Goal: Task Accomplishment & Management: Manage account settings

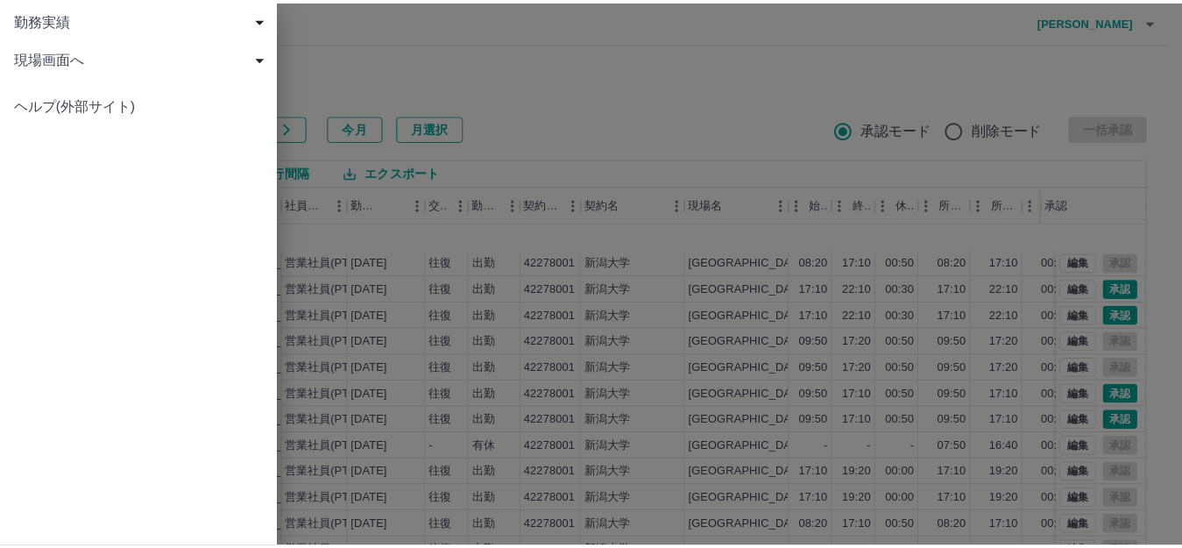
scroll to position [91, 0]
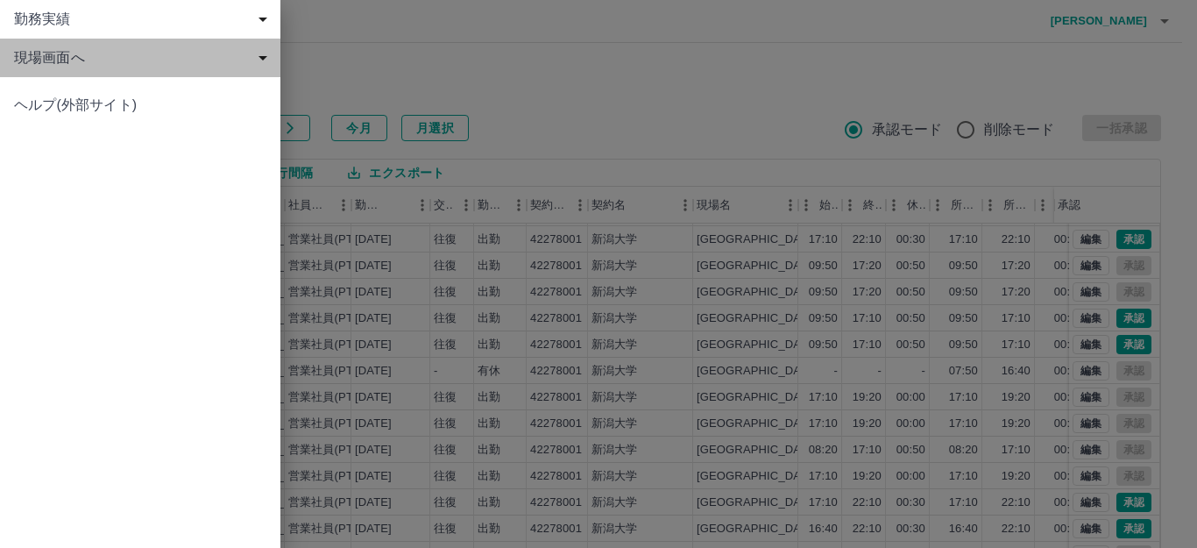
click at [74, 54] on span "現場画面へ" at bounding box center [143, 57] width 259 height 21
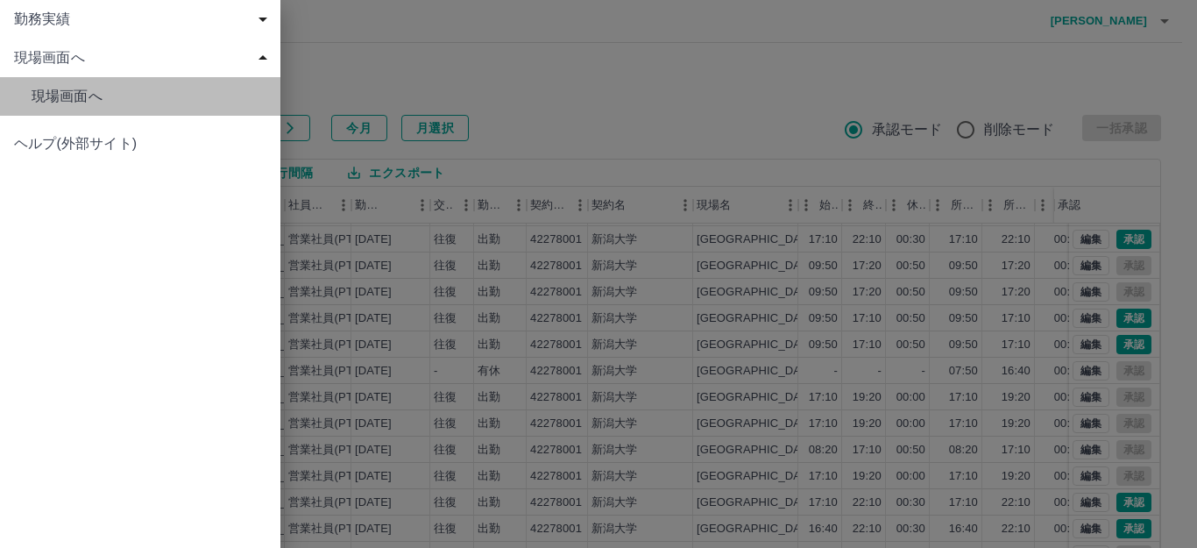
click at [100, 98] on span "現場画面へ" at bounding box center [149, 96] width 235 height 21
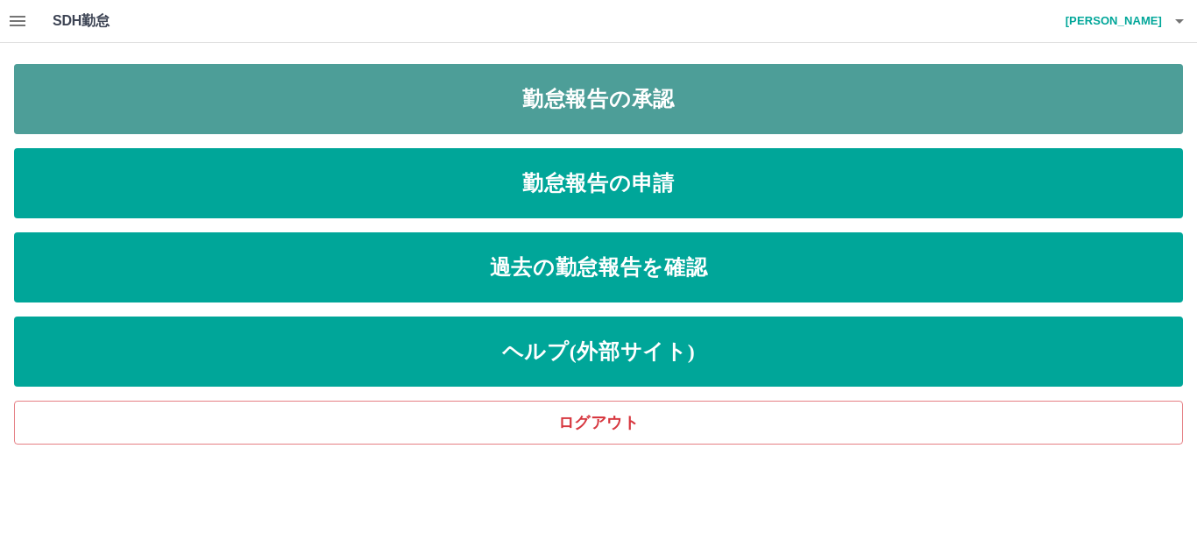
click at [375, 110] on link "勤怠報告の承認" at bounding box center [598, 99] width 1169 height 70
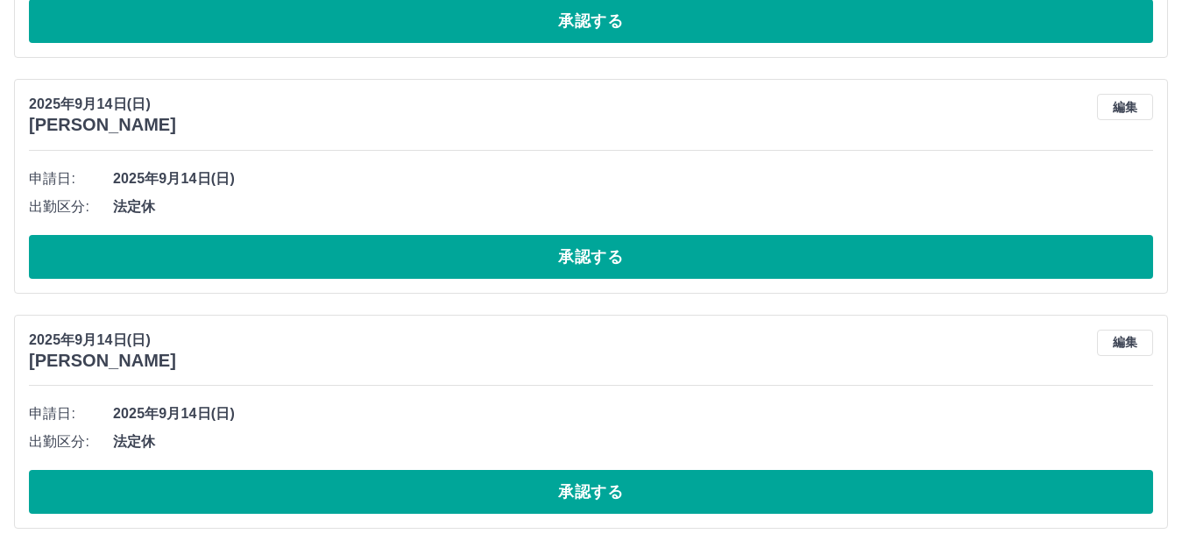
scroll to position [4484, 0]
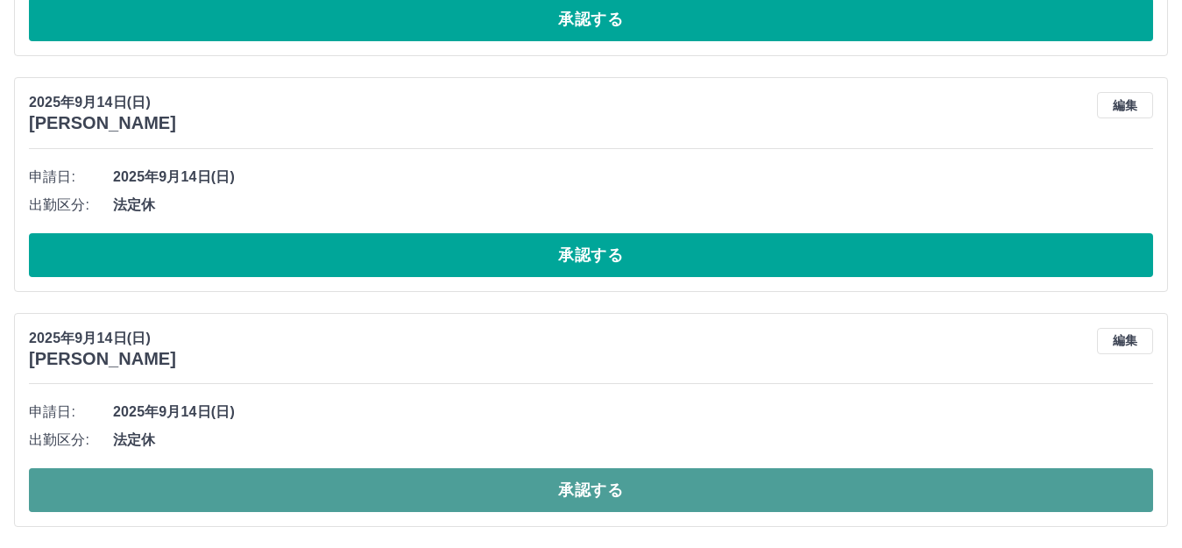
click at [344, 485] on button "承認する" at bounding box center [591, 490] width 1124 height 44
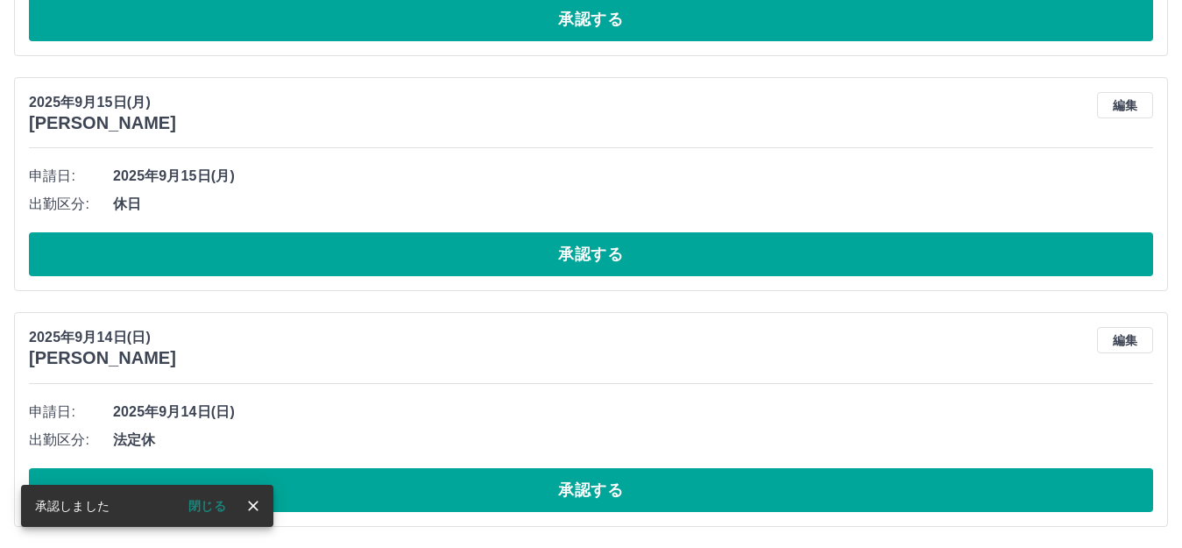
scroll to position [4249, 0]
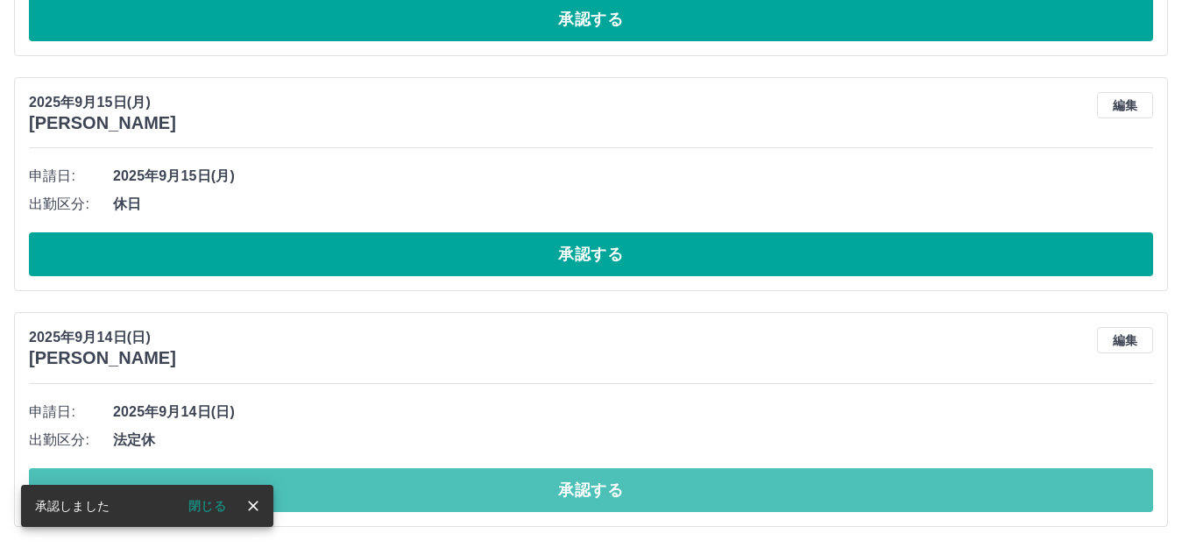
click at [344, 485] on button "承認する" at bounding box center [591, 490] width 1124 height 44
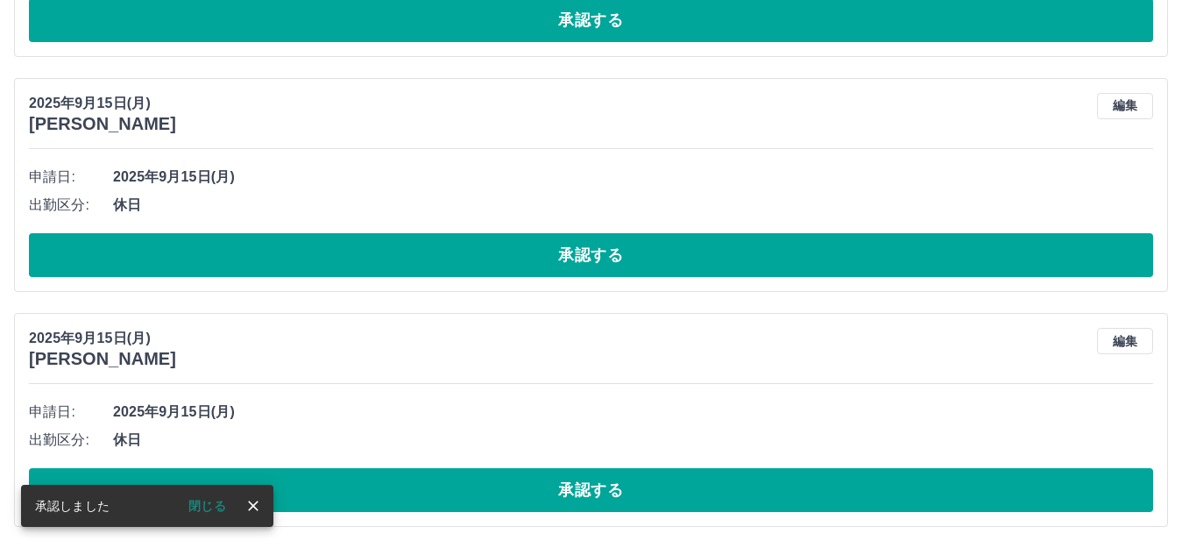
scroll to position [4013, 0]
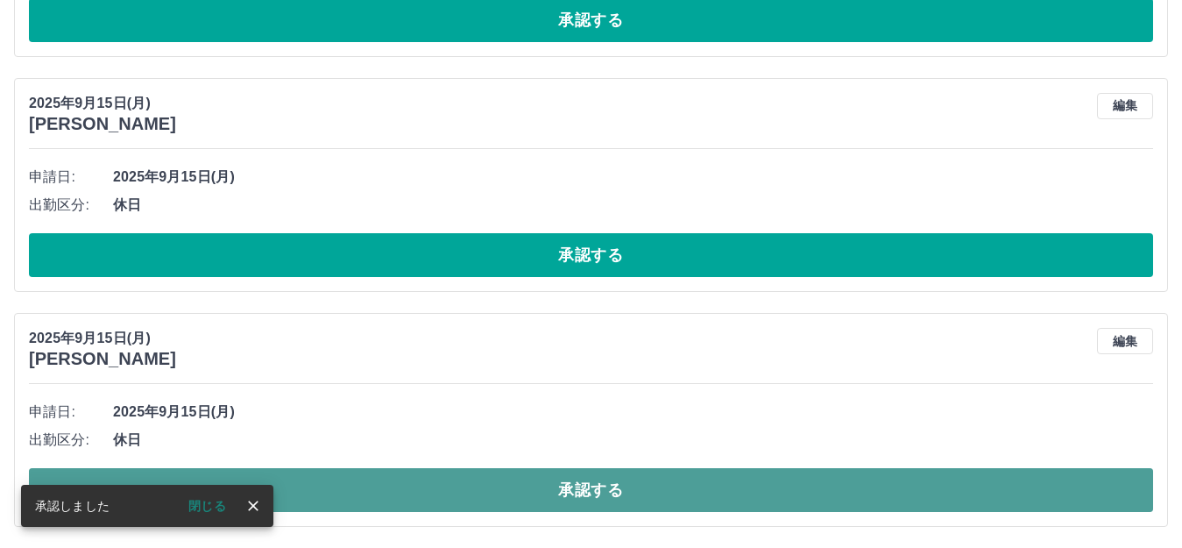
click at [361, 480] on button "承認する" at bounding box center [591, 490] width 1124 height 44
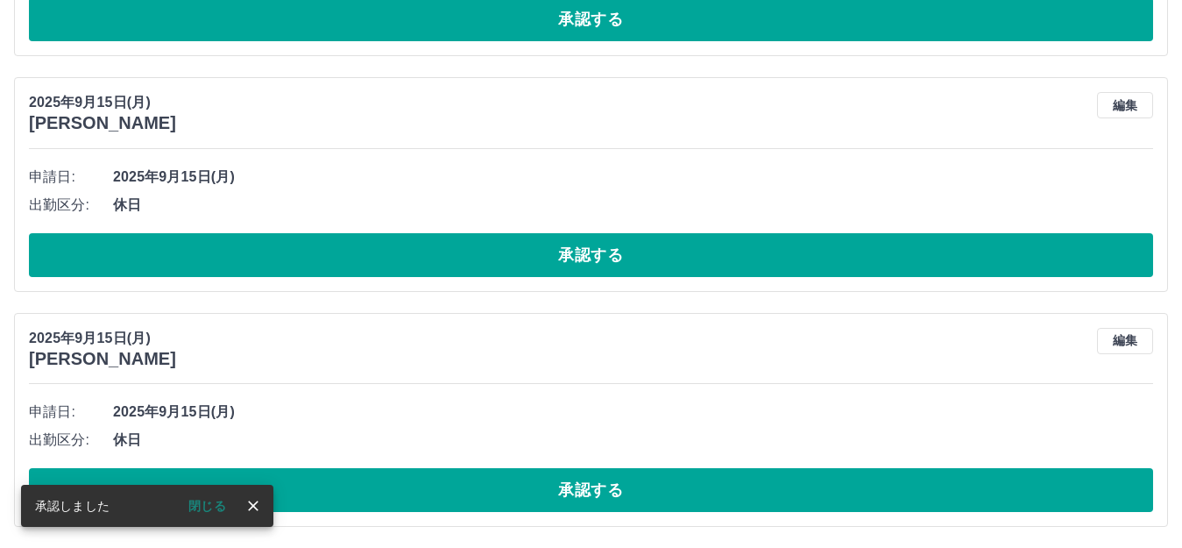
scroll to position [3779, 0]
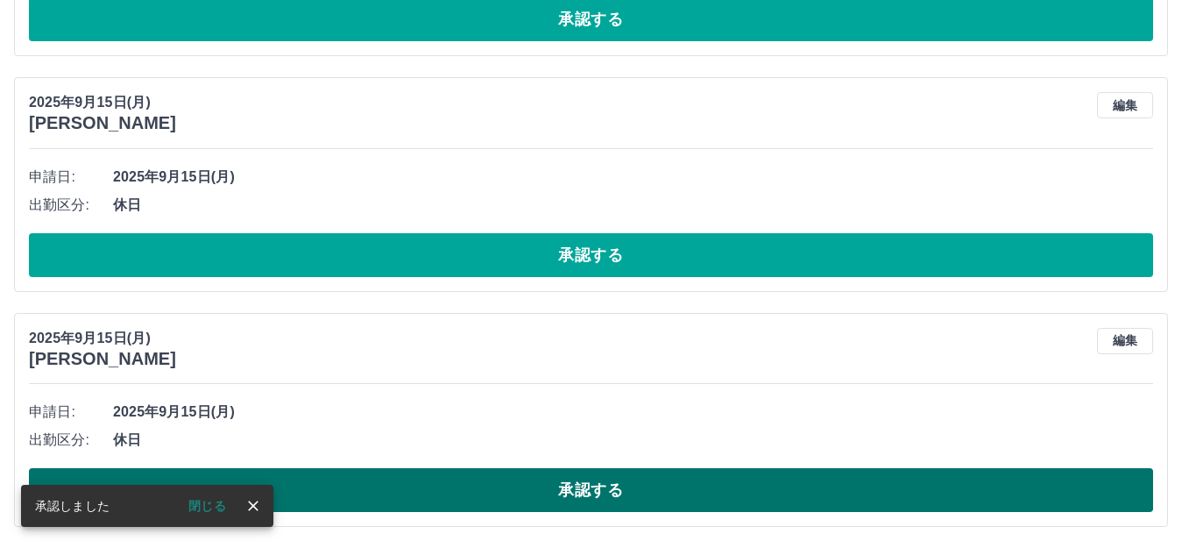
click at [382, 487] on button "承認する" at bounding box center [591, 490] width 1124 height 44
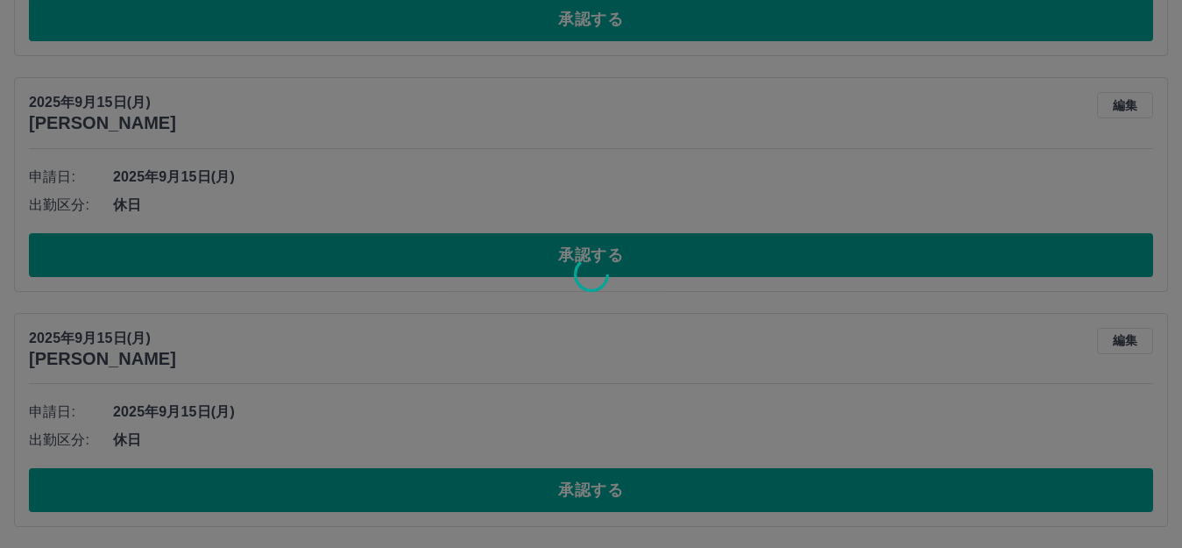
scroll to position [3544, 0]
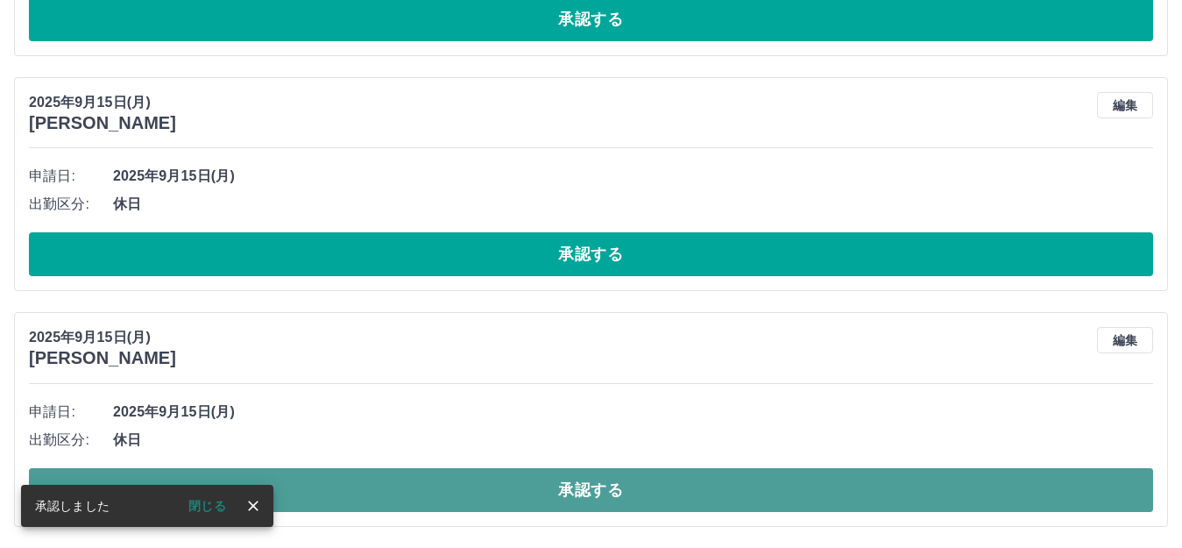
click at [414, 472] on button "承認する" at bounding box center [591, 490] width 1124 height 44
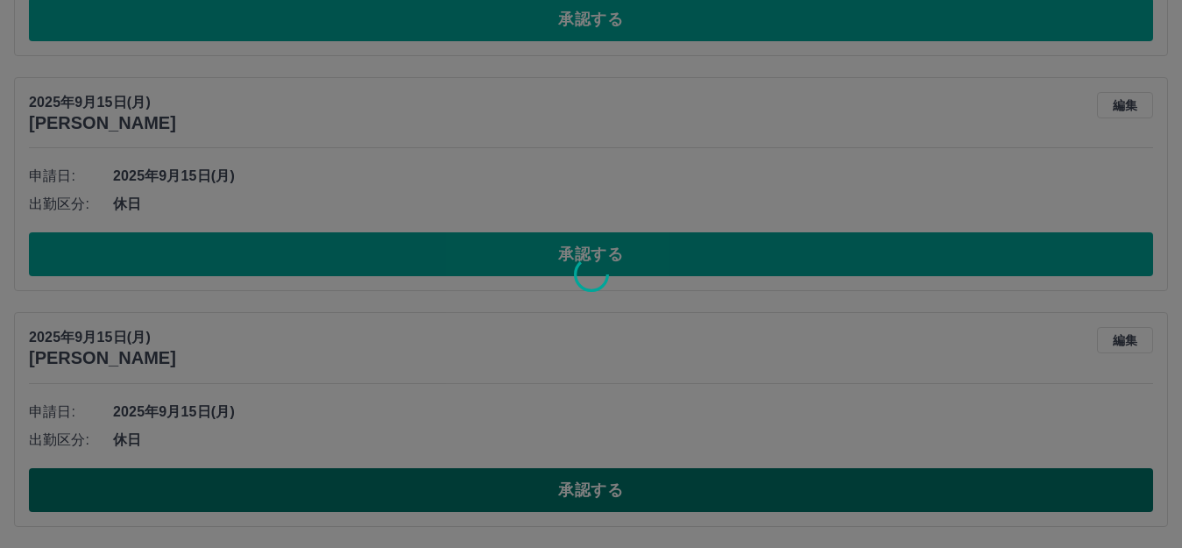
scroll to position [3308, 0]
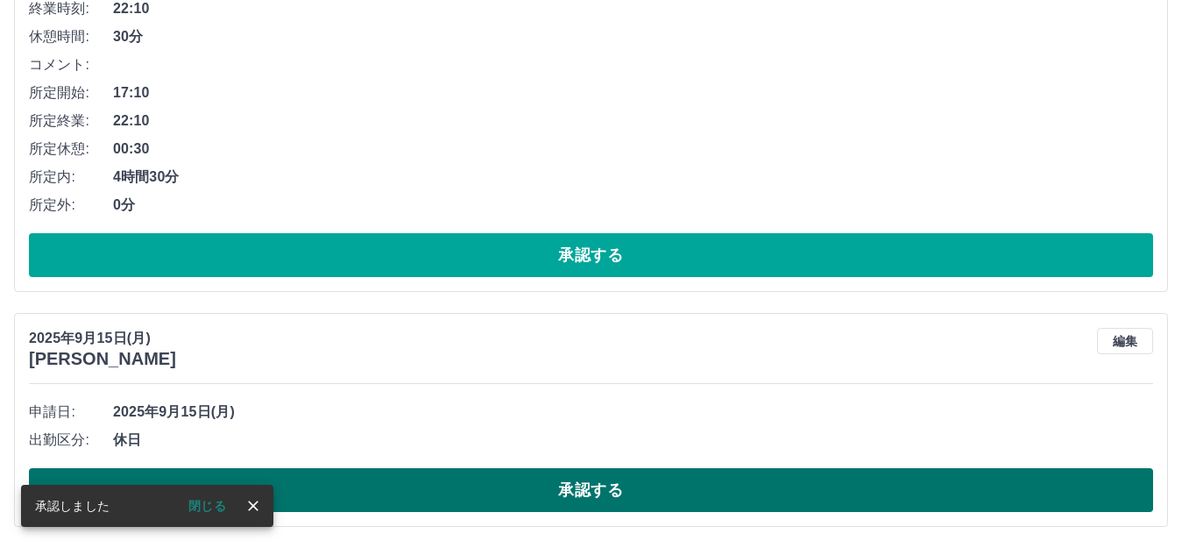
click at [407, 493] on button "承認する" at bounding box center [591, 490] width 1124 height 44
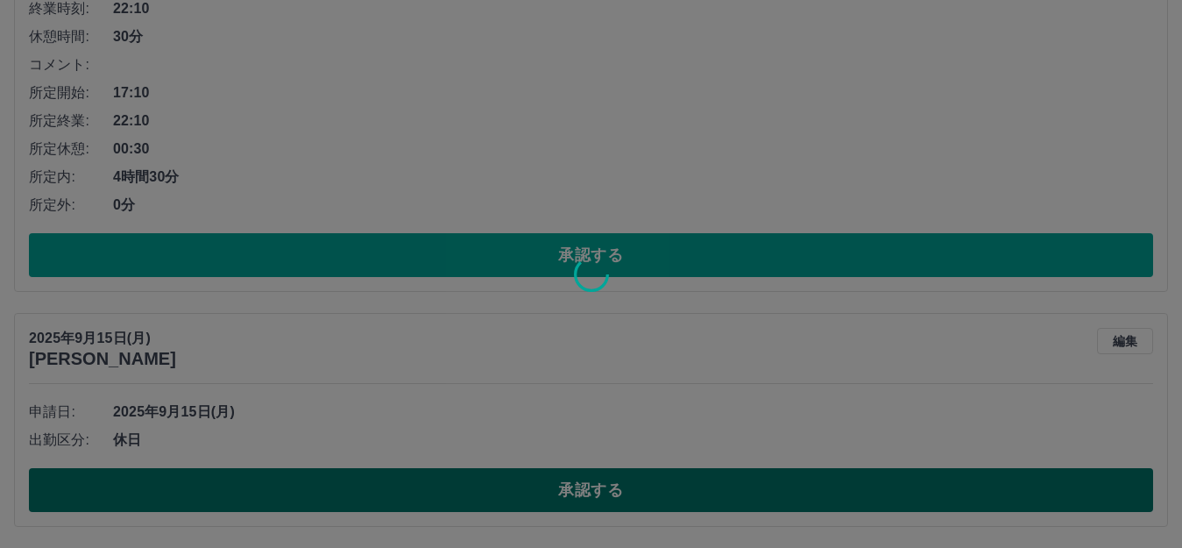
scroll to position [3073, 0]
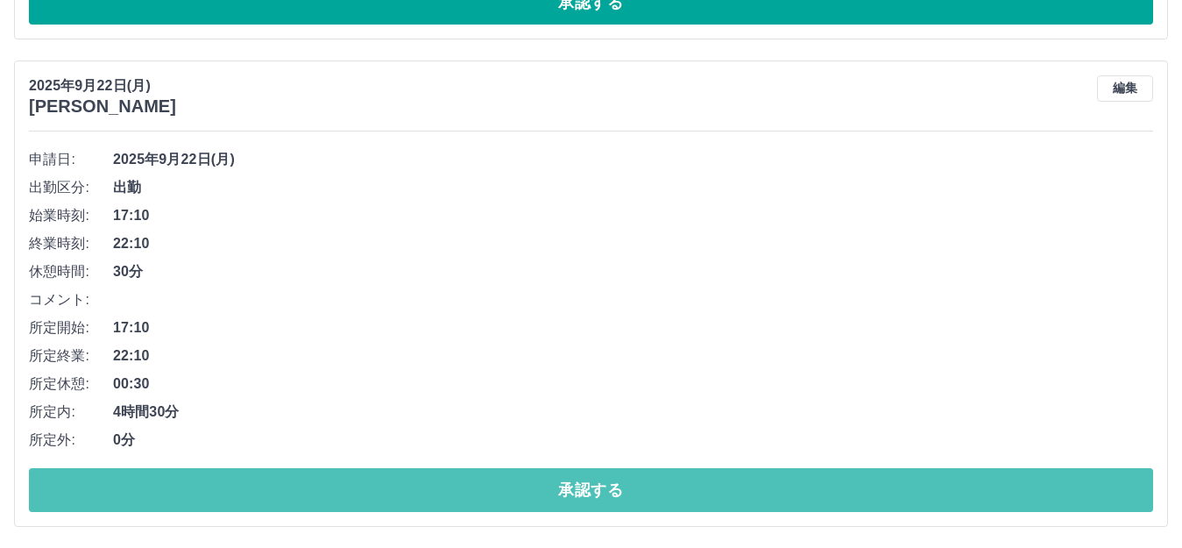
click at [407, 493] on button "承認する" at bounding box center [591, 490] width 1124 height 44
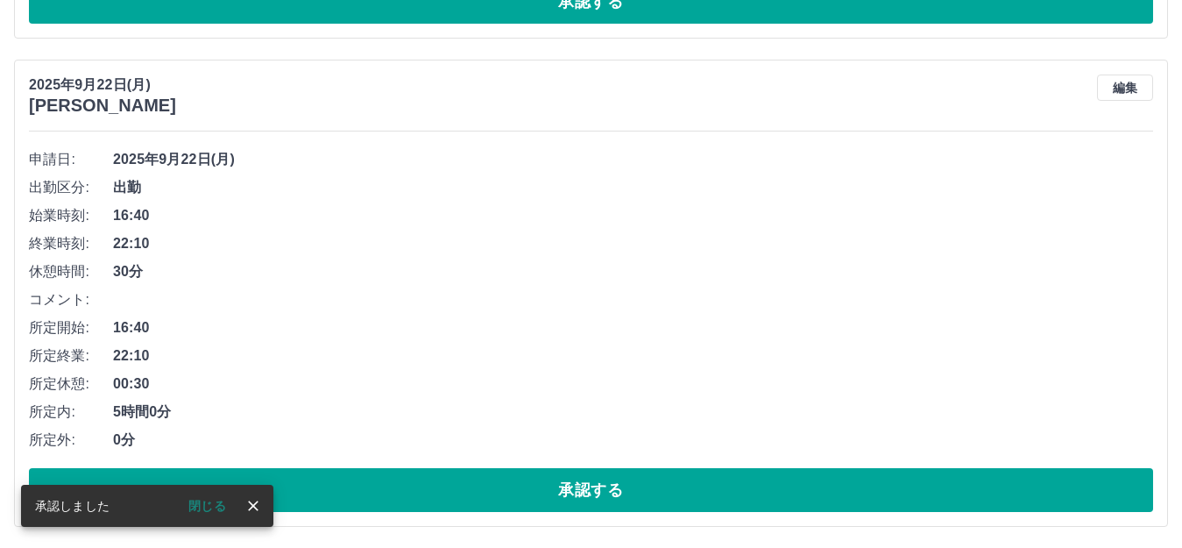
scroll to position [2586, 0]
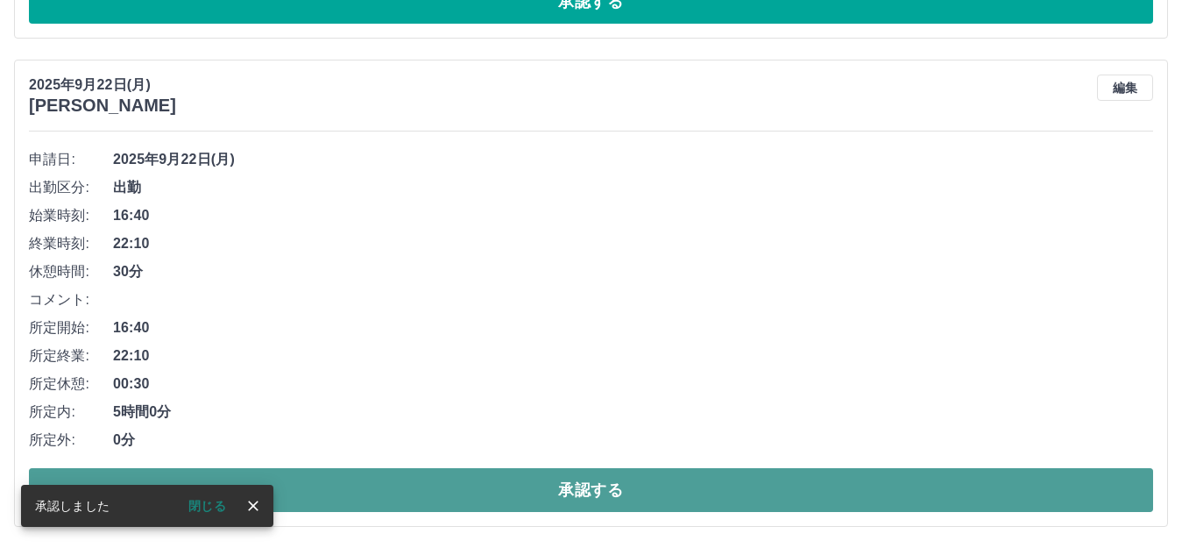
click at [405, 486] on button "承認する" at bounding box center [591, 490] width 1124 height 44
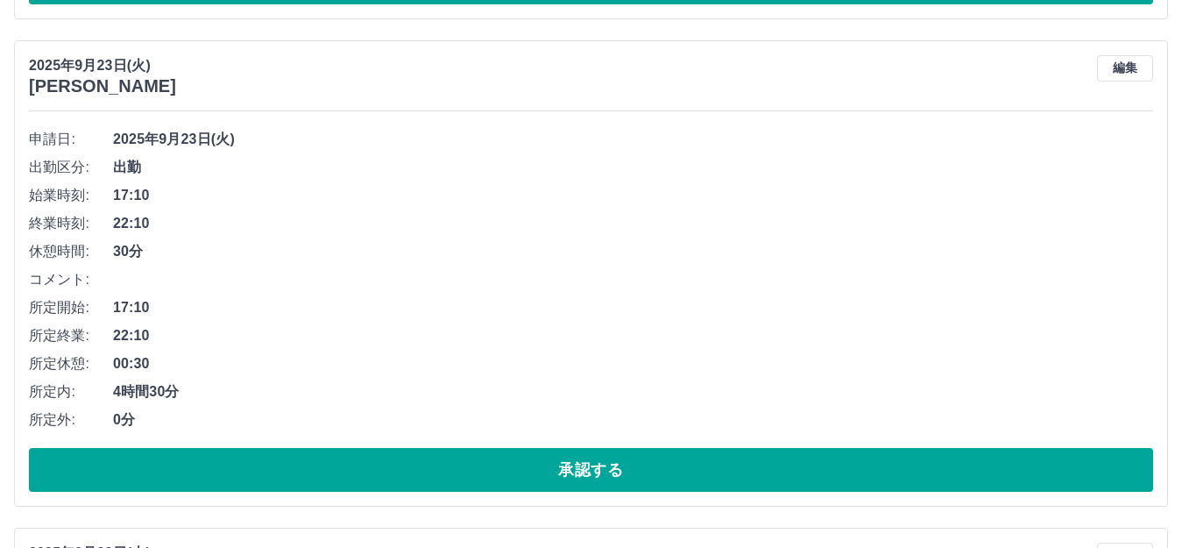
scroll to position [1660, 0]
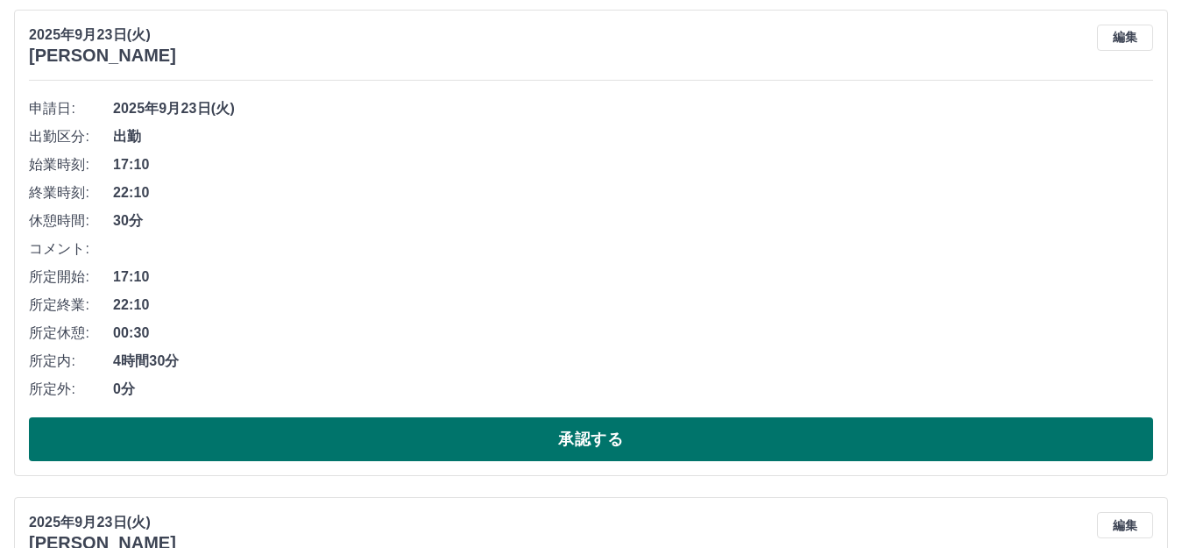
click at [505, 438] on button "承認する" at bounding box center [591, 439] width 1124 height 44
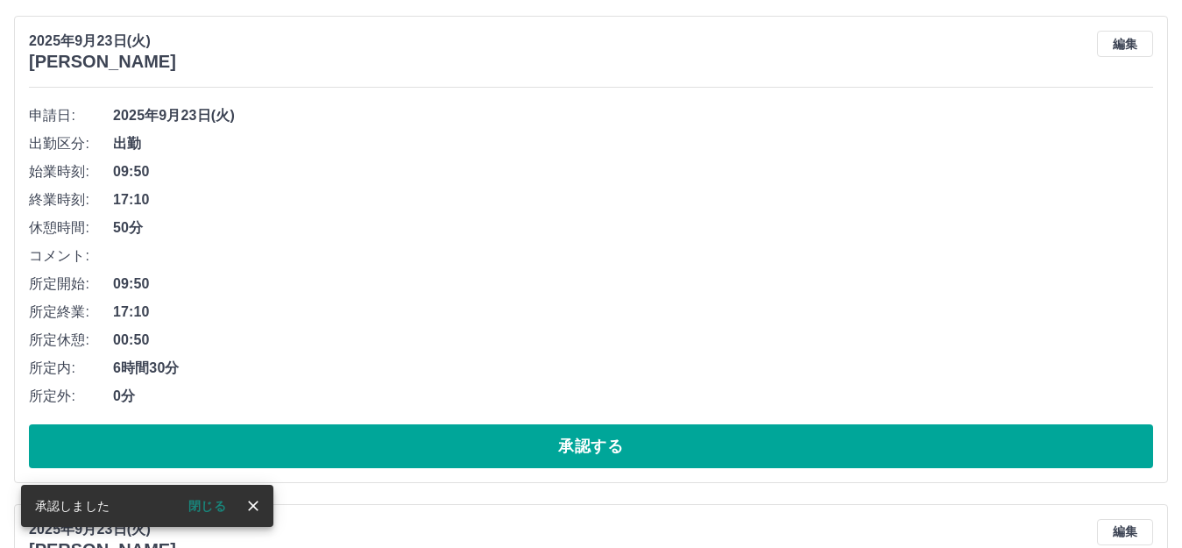
scroll to position [1134, 0]
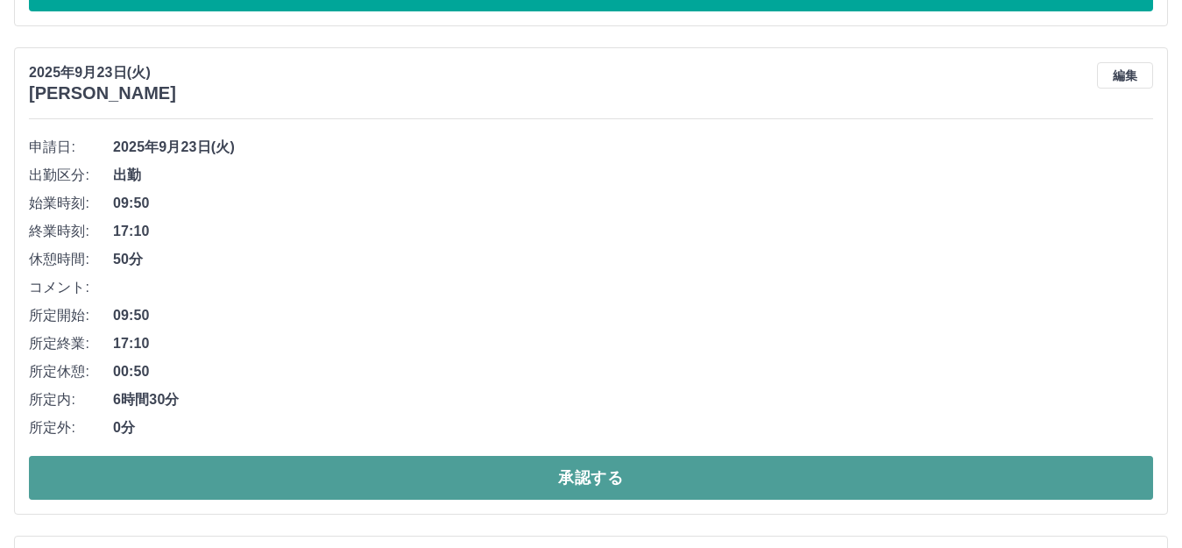
click at [478, 474] on button "承認する" at bounding box center [591, 478] width 1124 height 44
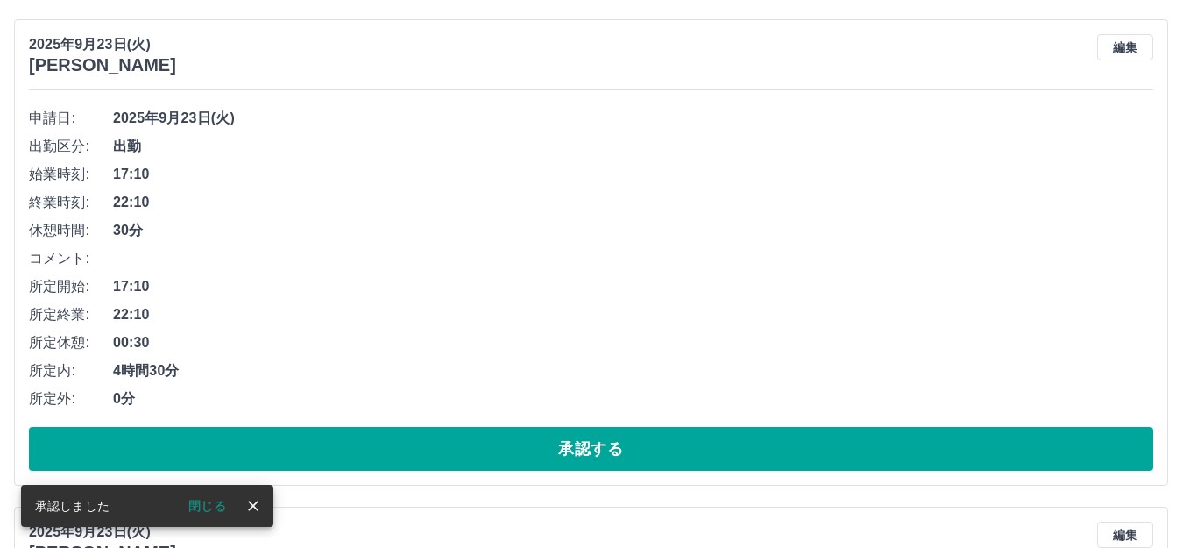
scroll to position [685, 0]
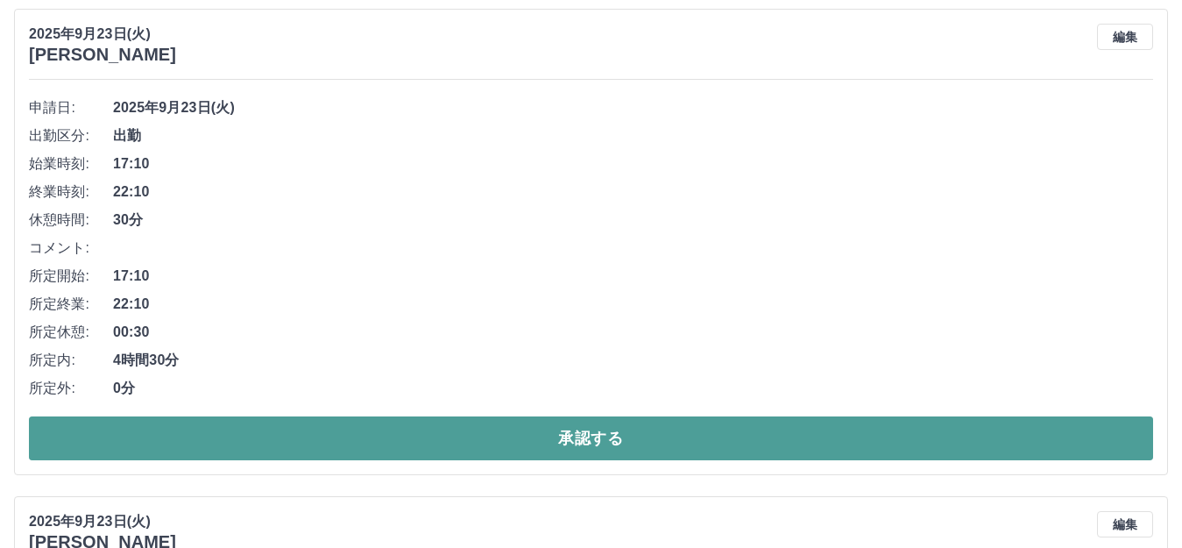
click at [517, 429] on button "承認する" at bounding box center [591, 438] width 1124 height 44
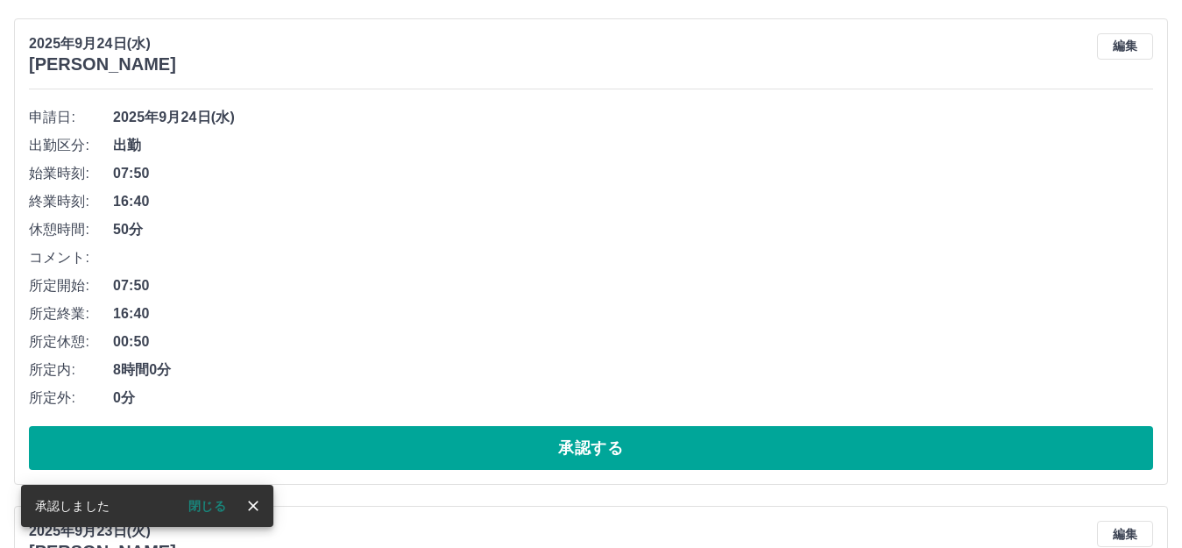
scroll to position [175, 0]
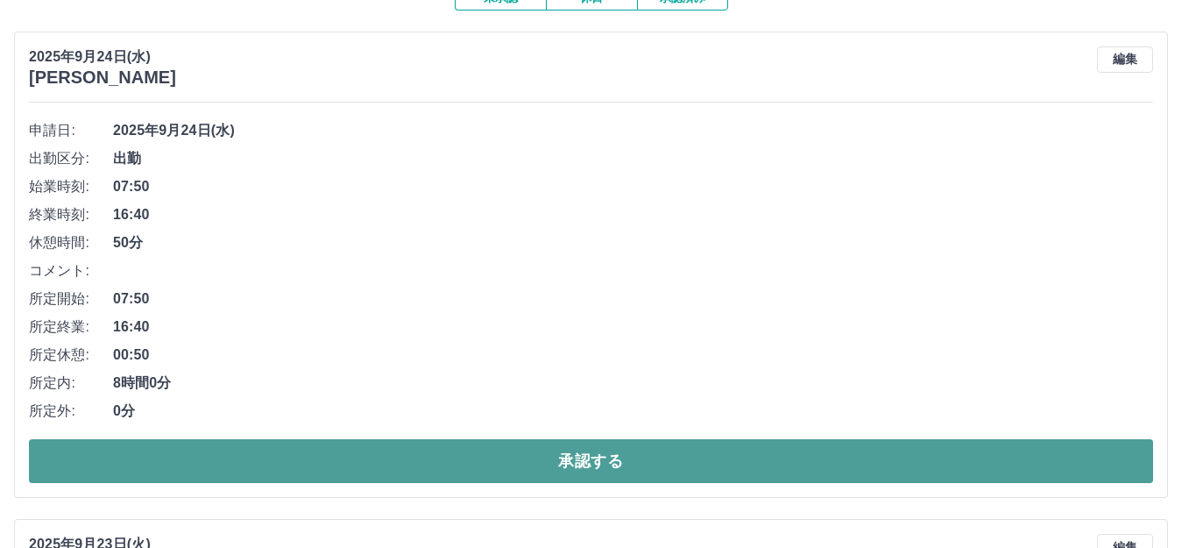
click at [509, 457] on button "承認する" at bounding box center [591, 461] width 1124 height 44
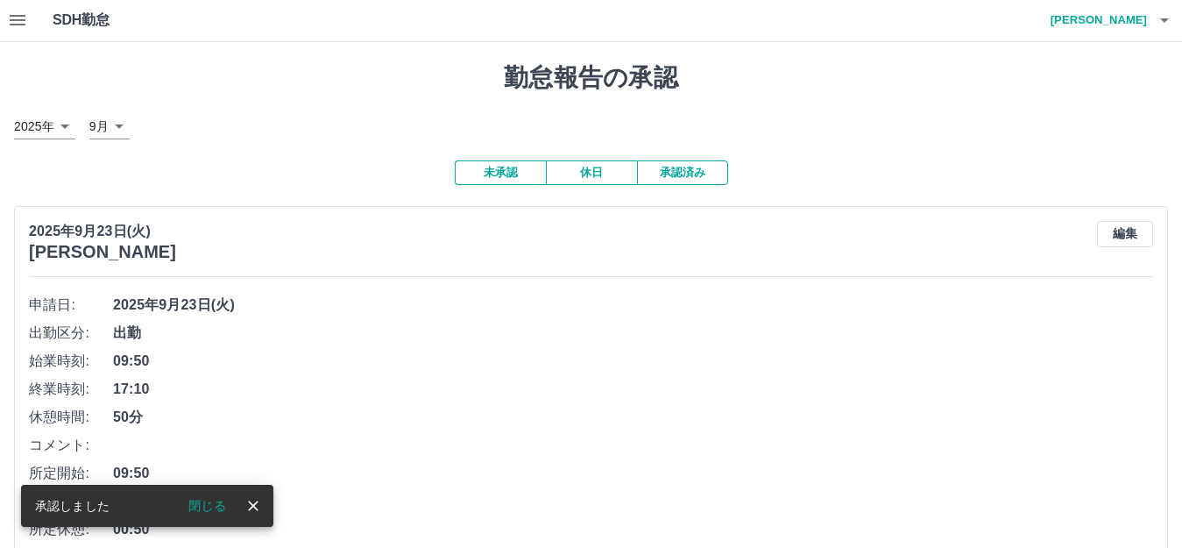
scroll to position [0, 0]
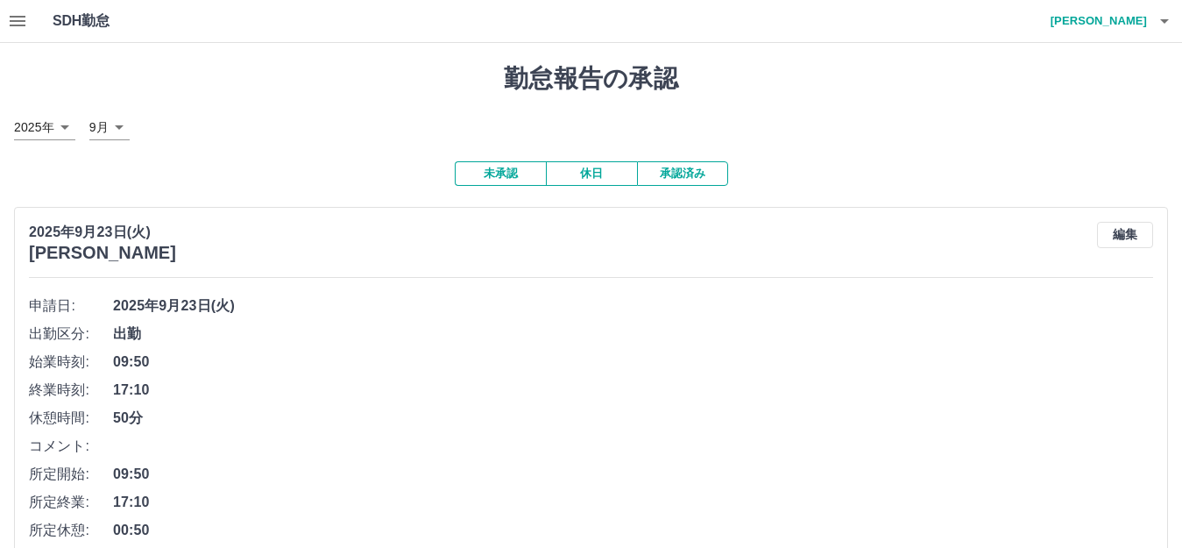
click at [1158, 28] on icon "button" at bounding box center [1164, 21] width 21 height 21
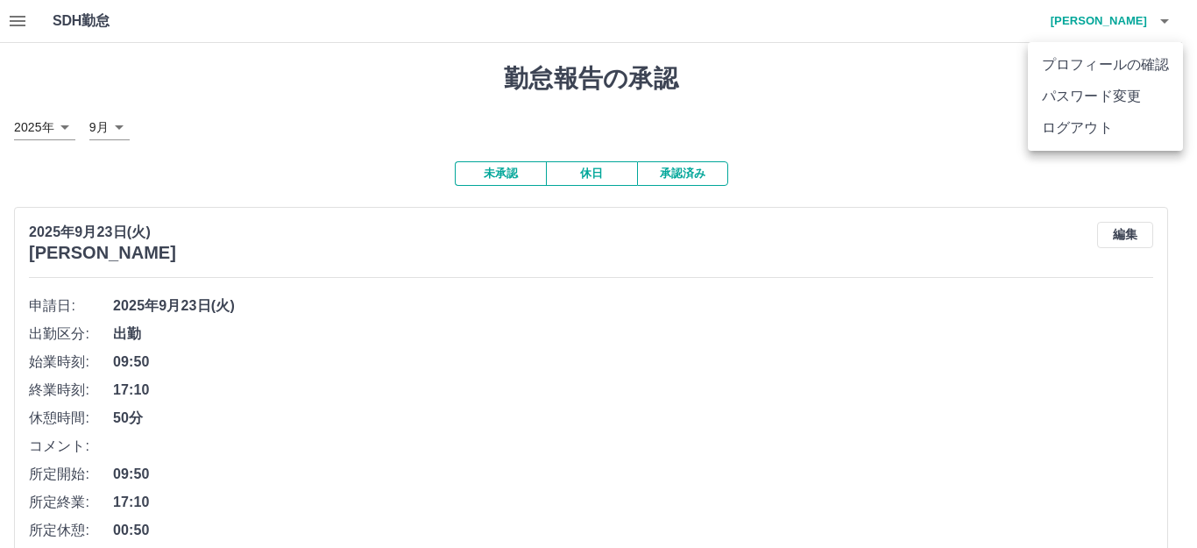
drag, startPoint x: 1100, startPoint y: 138, endPoint x: 1012, endPoint y: 233, distance: 129.6
click at [1012, 233] on div "プロフィールの確認 パスワード変更 ログアウト" at bounding box center [598, 274] width 1197 height 548
click at [248, 182] on div at bounding box center [598, 274] width 1197 height 548
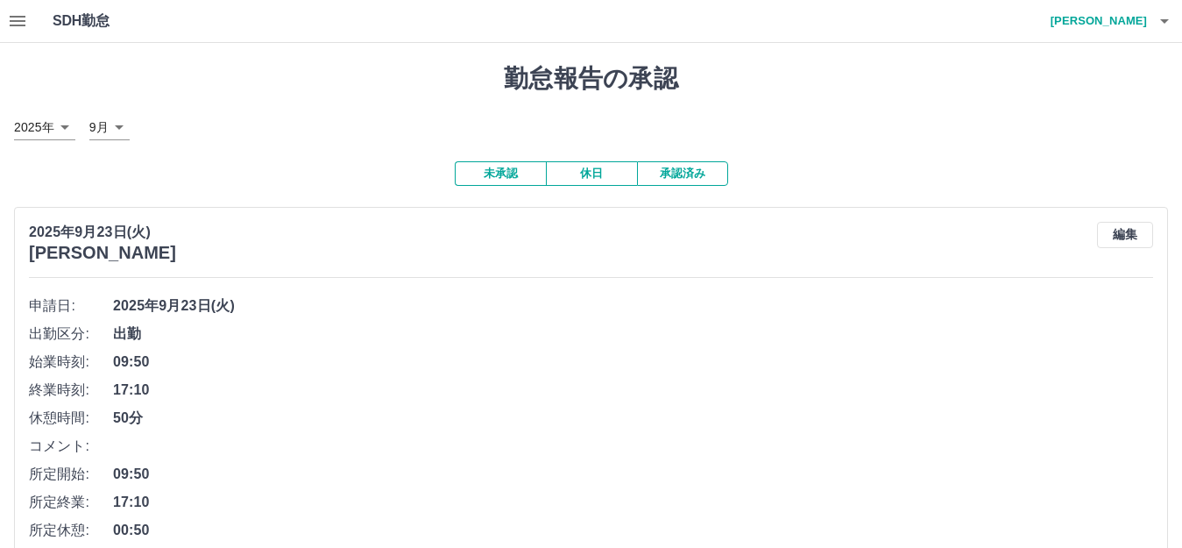
click at [698, 171] on button "承認済み" at bounding box center [682, 173] width 91 height 25
click at [1158, 20] on icon "button" at bounding box center [1164, 21] width 21 height 21
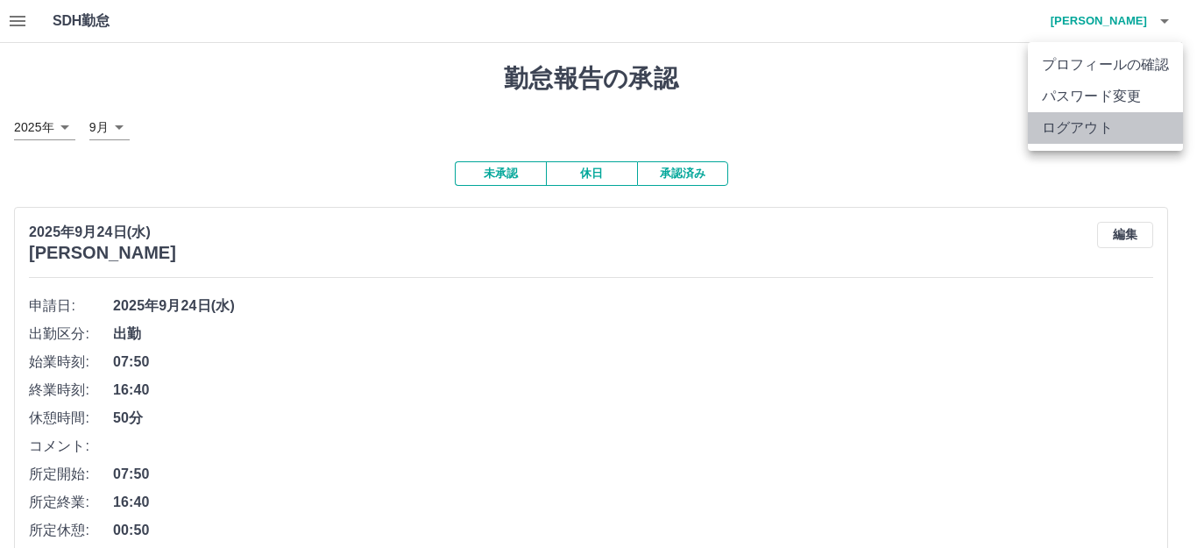
click at [1100, 138] on li "ログアウト" at bounding box center [1105, 128] width 155 height 32
